Goal: Task Accomplishment & Management: Manage account settings

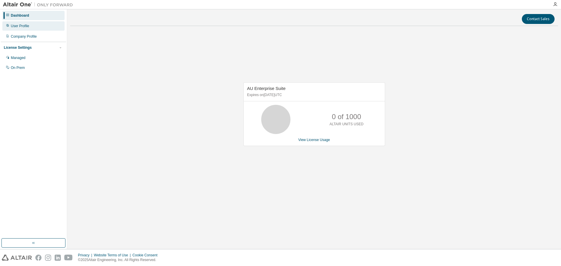
click at [35, 27] on div "User Profile" at bounding box center [33, 25] width 62 height 9
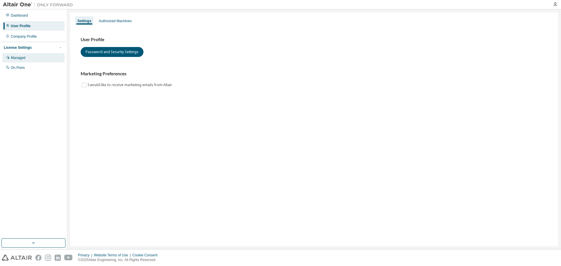
click at [36, 56] on div "Managed" at bounding box center [33, 57] width 62 height 9
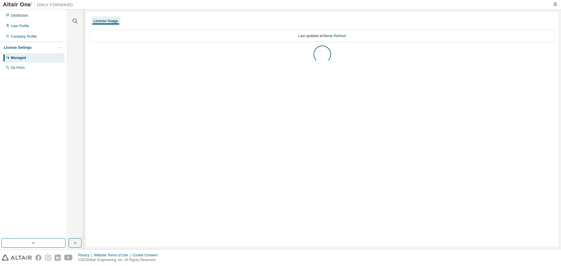
click at [21, 4] on img at bounding box center [39, 5] width 73 height 6
